Goal: Navigation & Orientation: Find specific page/section

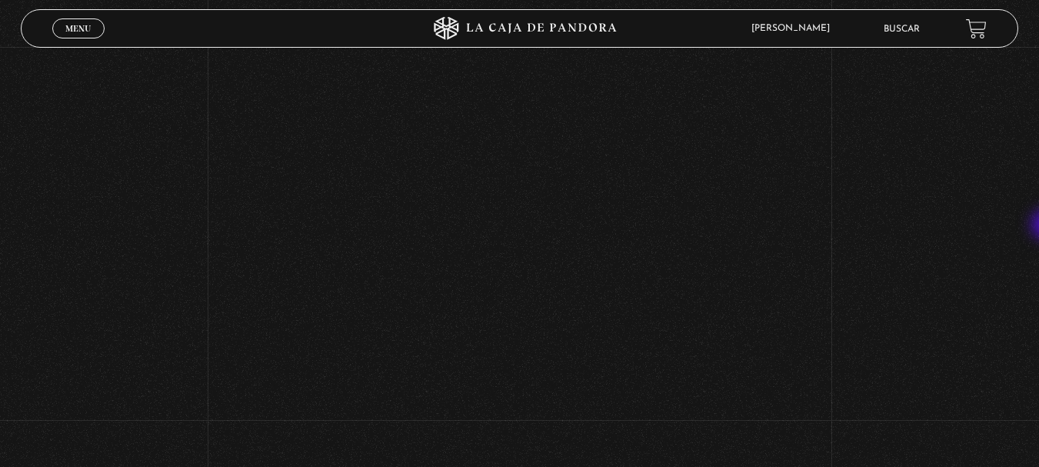
scroll to position [543, 0]
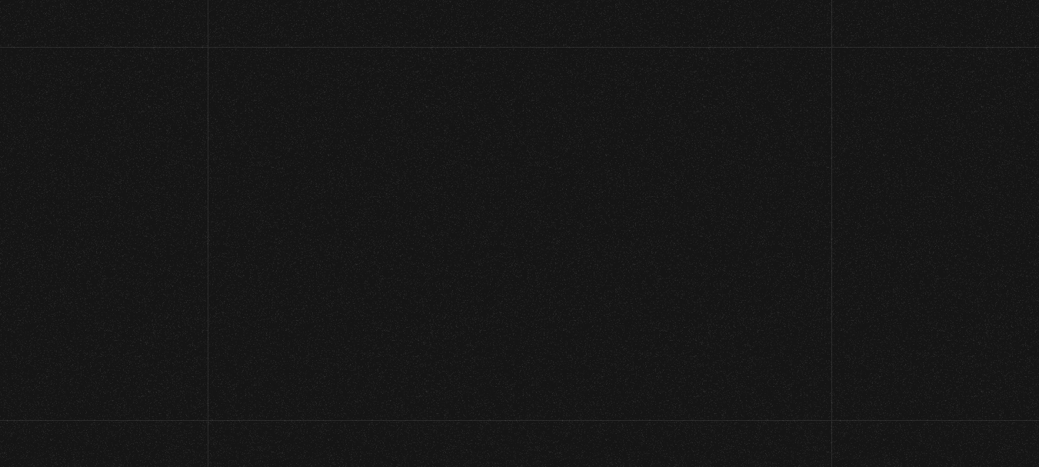
scroll to position [68, 0]
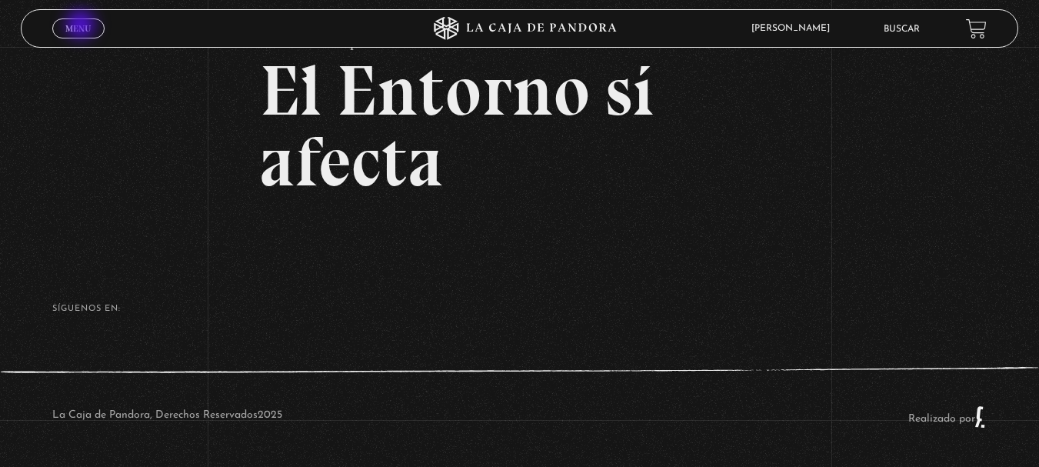
click at [82, 26] on span "Menu" at bounding box center [77, 28] width 25 height 9
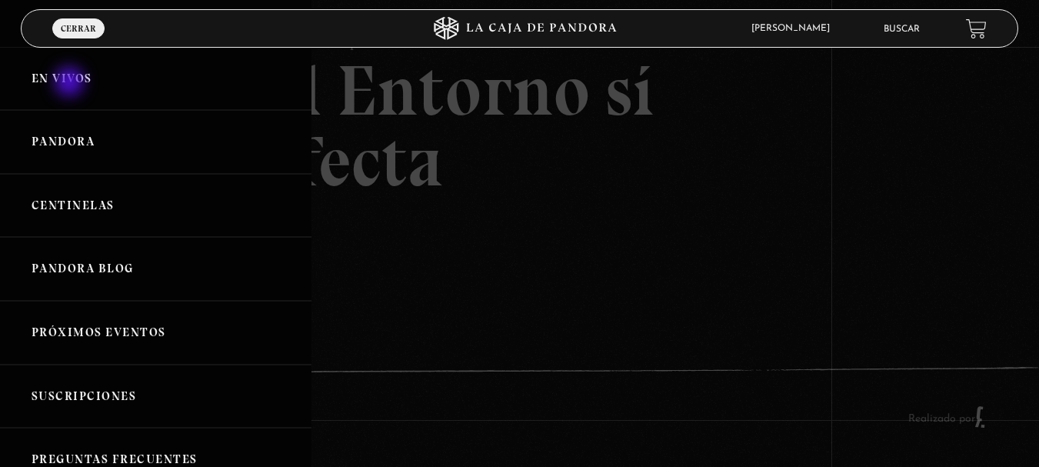
click at [71, 83] on link "En vivos" at bounding box center [156, 79] width 312 height 64
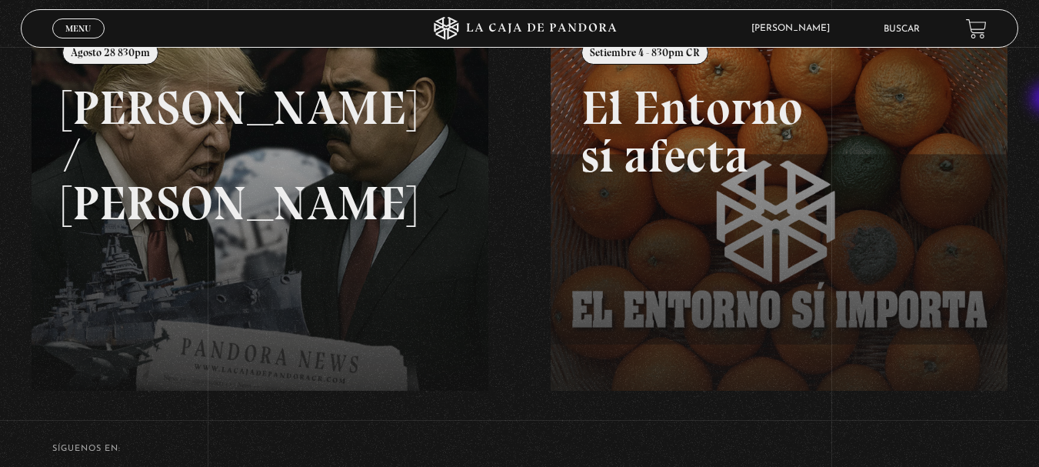
scroll to position [221, 0]
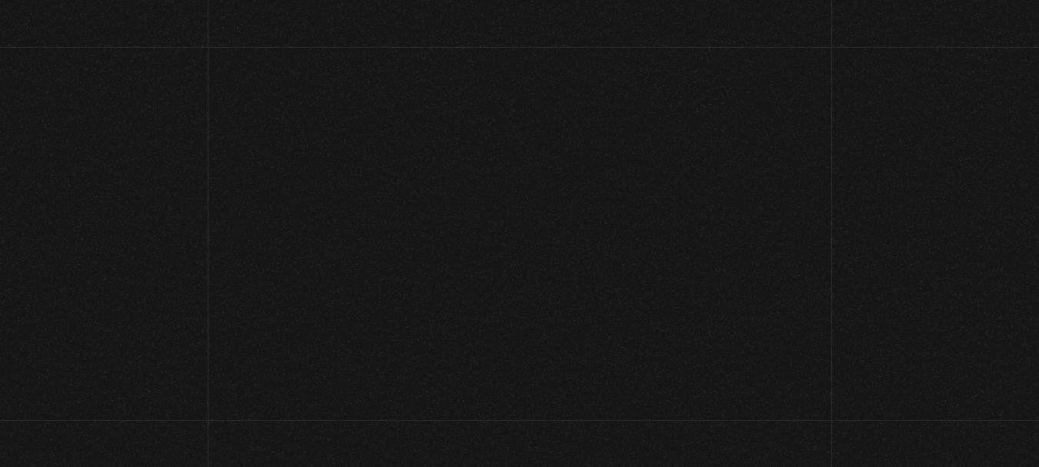
scroll to position [221, 0]
